Goal: Task Accomplishment & Management: Manage account settings

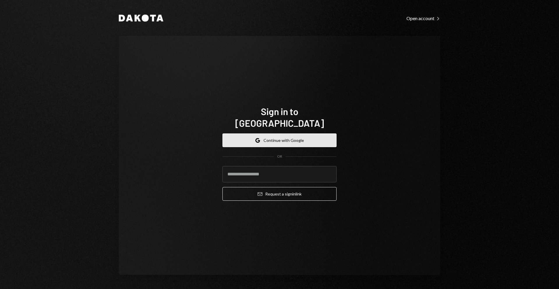
click at [275, 133] on button "Google Continue with Google" at bounding box center [279, 140] width 114 height 14
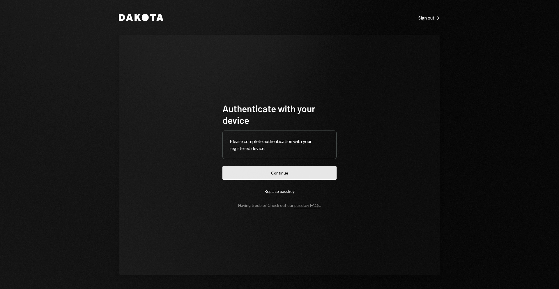
click at [285, 169] on button "Continue" at bounding box center [279, 173] width 114 height 14
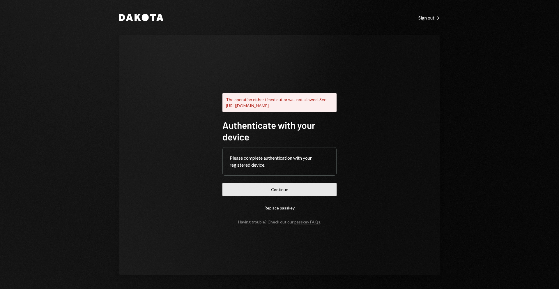
click at [300, 195] on button "Continue" at bounding box center [279, 189] width 114 height 14
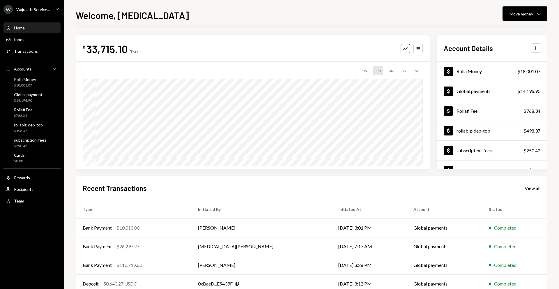
scroll to position [34, 0]
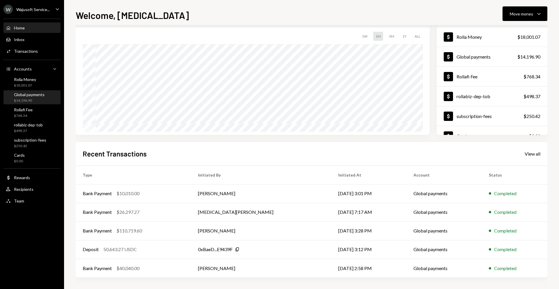
click at [22, 102] on div "$14,196.90" at bounding box center [29, 100] width 31 height 5
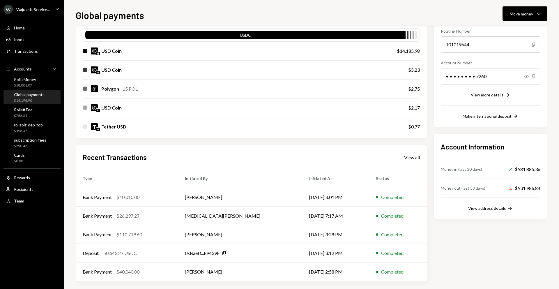
scroll to position [62, 0]
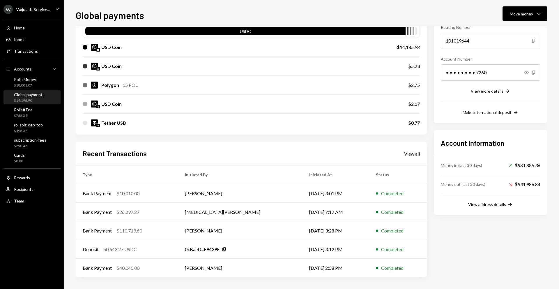
click at [467, 205] on div "View address details Right Arrow" at bounding box center [491, 204] width 100 height 7
click at [469, 204] on div "View address details" at bounding box center [487, 204] width 38 height 5
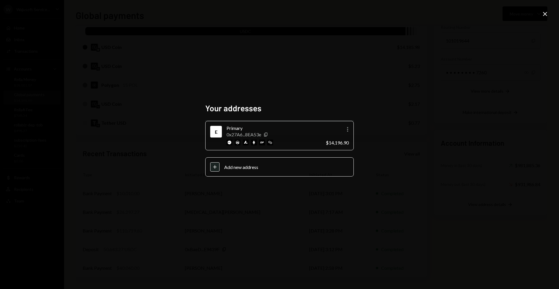
click at [540, 18] on div "Your addresses E Primary 0x27A6...8EA53e Copy More $14,196.90 Plus Add new addr…" at bounding box center [279, 144] width 559 height 289
click at [547, 14] on icon "Close" at bounding box center [544, 13] width 7 height 7
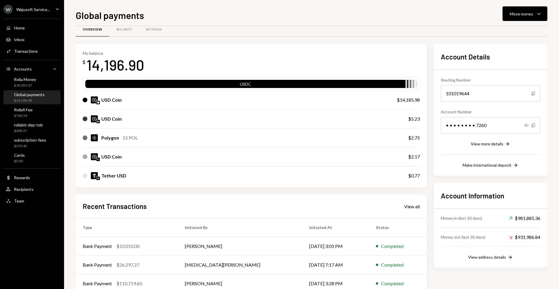
scroll to position [0, 0]
